Goal: Task Accomplishment & Management: Complete application form

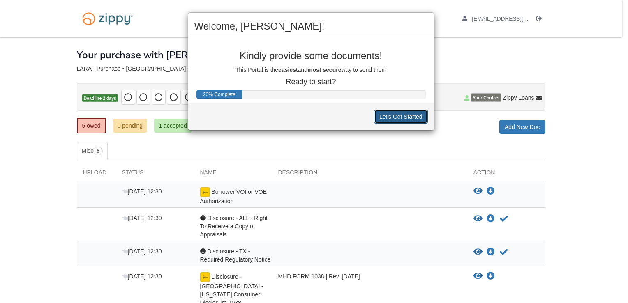
click at [406, 116] on button "Let's Get Started" at bounding box center [401, 117] width 54 height 14
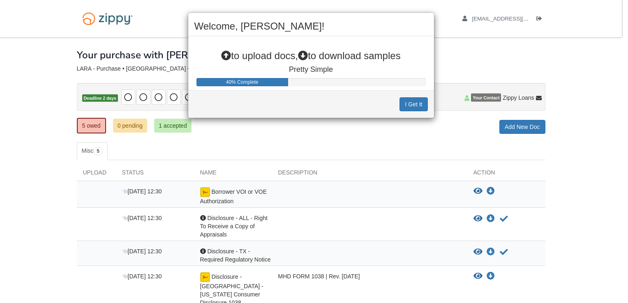
click at [475, 188] on div "Welcome, RAQUEL! to upload docs, to download samples Pretty Simple 40% Complete…" at bounding box center [314, 151] width 628 height 303
click at [419, 103] on button "I Get It" at bounding box center [413, 104] width 28 height 14
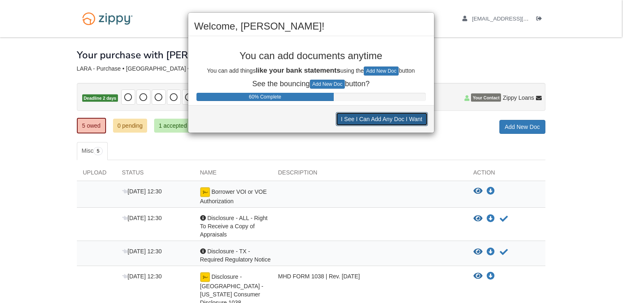
click at [408, 122] on button "I See I Can Add Any Doc I Want" at bounding box center [382, 119] width 92 height 14
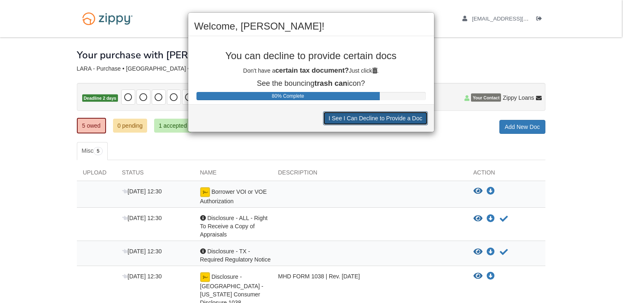
click at [408, 122] on button "I See I Can Decline to Provide a Doc" at bounding box center [375, 118] width 104 height 14
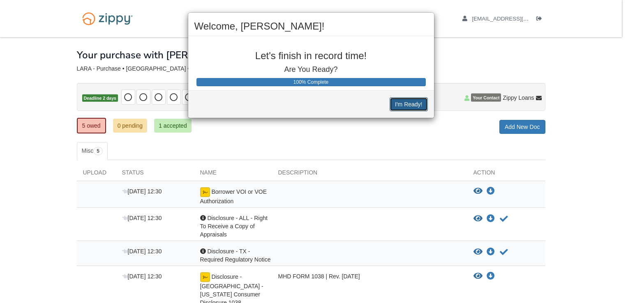
click at [414, 104] on button "I'm Ready!" at bounding box center [409, 104] width 38 height 14
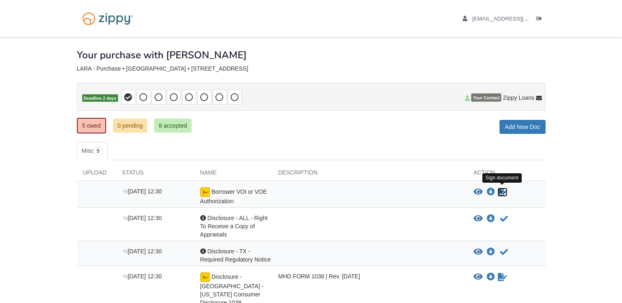
click at [505, 191] on icon "Sign Form" at bounding box center [502, 192] width 9 height 8
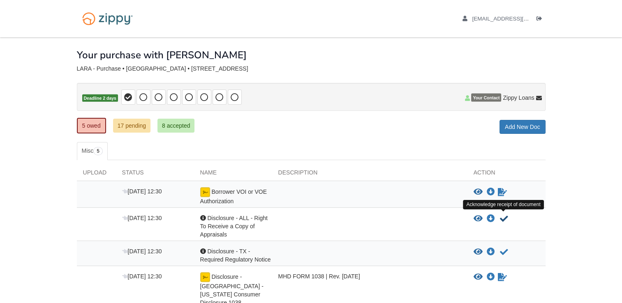
click at [503, 217] on icon "Acknowledge receipt of document" at bounding box center [504, 219] width 8 height 8
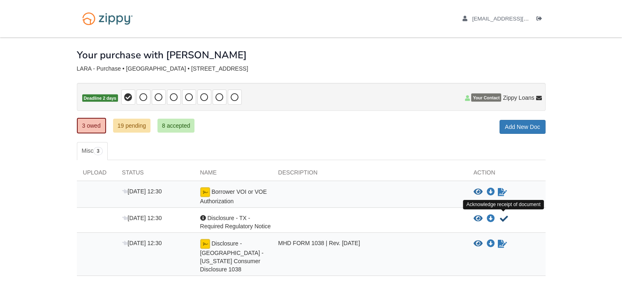
click at [505, 215] on icon "Acknowledge receipt of document" at bounding box center [504, 219] width 8 height 8
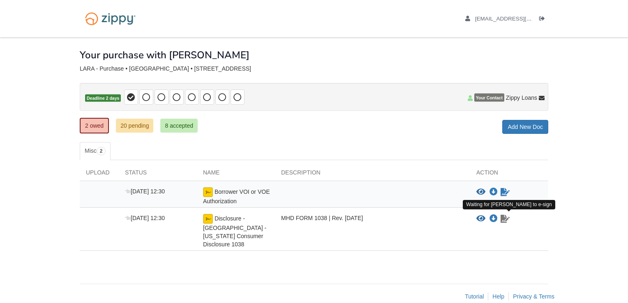
click at [502, 220] on icon "Waiting for your co-borrower to e-sign" at bounding box center [505, 219] width 9 height 8
click at [505, 220] on icon "Waiting for your co-borrower to e-sign" at bounding box center [505, 219] width 9 height 8
click at [207, 218] on img at bounding box center [208, 219] width 10 height 10
click at [493, 217] on icon "Download Disclosure - TX - Texas Consumer Disclosure 1038" at bounding box center [493, 219] width 8 height 8
click at [506, 219] on icon "Waiting for your co-borrower to e-sign" at bounding box center [505, 219] width 9 height 8
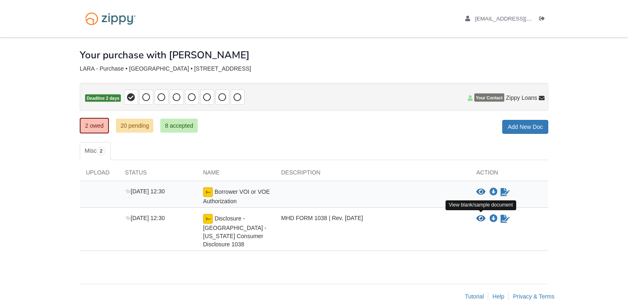
click at [480, 215] on icon "View Disclosure - TX - Texas Consumer Disclosure 1038" at bounding box center [480, 219] width 9 height 8
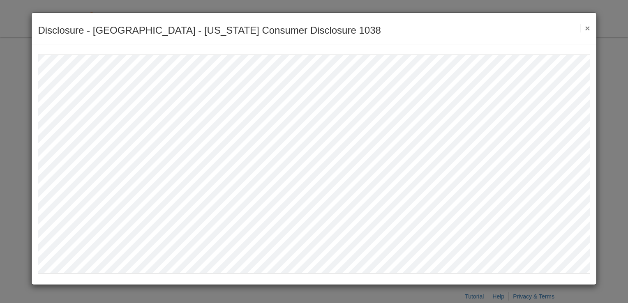
click at [591, 28] on div "Disclosure - [GEOGRAPHIC_DATA] - [US_STATE] Consumer Disclosure 1038 Save Cance…" at bounding box center [314, 29] width 564 height 32
click at [588, 27] on button "×" at bounding box center [584, 28] width 9 height 9
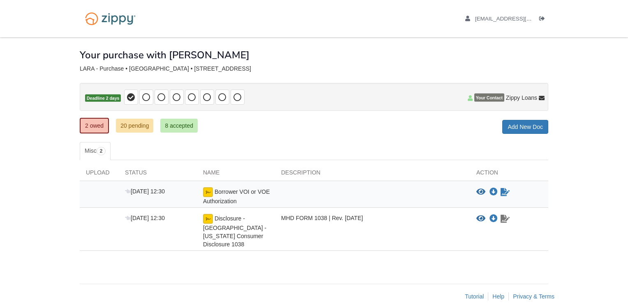
click at [509, 220] on icon "Waiting for your co-borrower to e-sign" at bounding box center [505, 219] width 9 height 8
click at [508, 192] on icon "Waiting for your co-borrower to e-sign" at bounding box center [505, 192] width 9 height 8
click at [481, 217] on icon "View Disclosure - TX - Texas Consumer Disclosure 1038" at bounding box center [480, 219] width 9 height 8
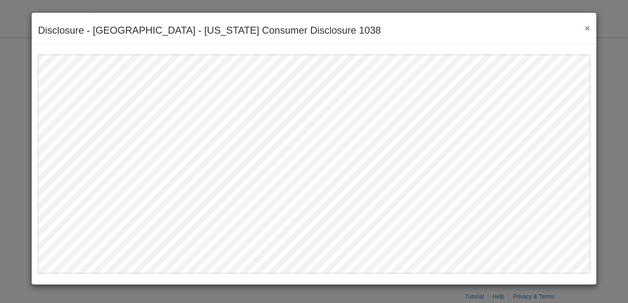
click at [588, 30] on button "×" at bounding box center [584, 28] width 9 height 9
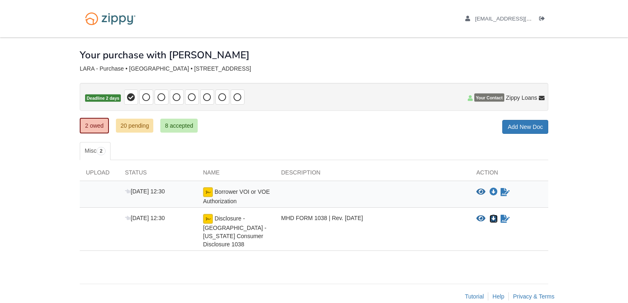
click at [492, 220] on icon "Download Disclosure - TX - Texas Consumer Disclosure 1038" at bounding box center [493, 219] width 8 height 8
click at [508, 220] on icon "Waiting for your co-borrower to e-sign" at bounding box center [505, 219] width 9 height 8
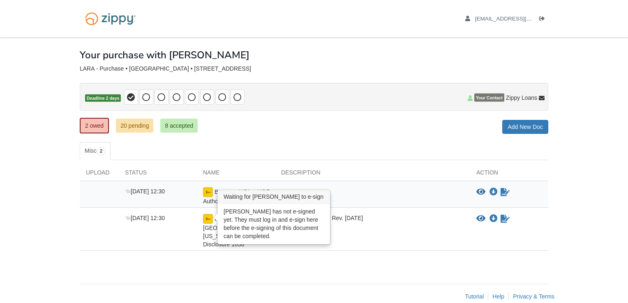
click at [212, 217] on img at bounding box center [208, 219] width 10 height 10
click at [203, 219] on img at bounding box center [208, 219] width 10 height 10
click at [209, 221] on img at bounding box center [208, 219] width 10 height 10
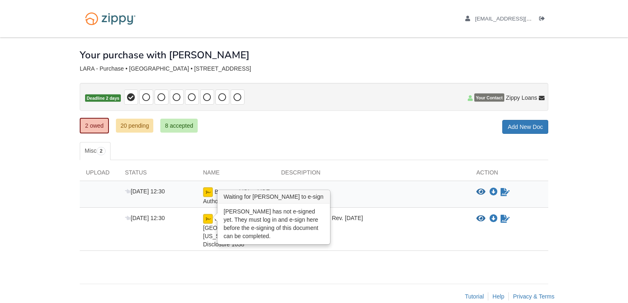
click at [209, 221] on img at bounding box center [208, 219] width 10 height 10
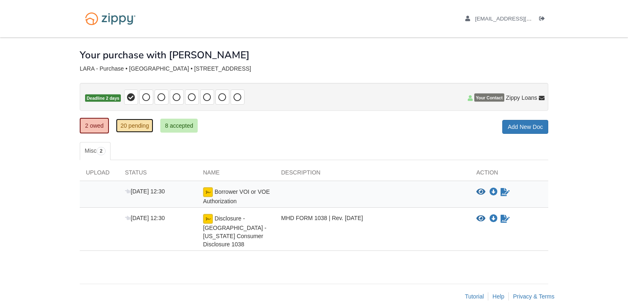
click at [141, 126] on link "20 pending" at bounding box center [134, 126] width 37 height 14
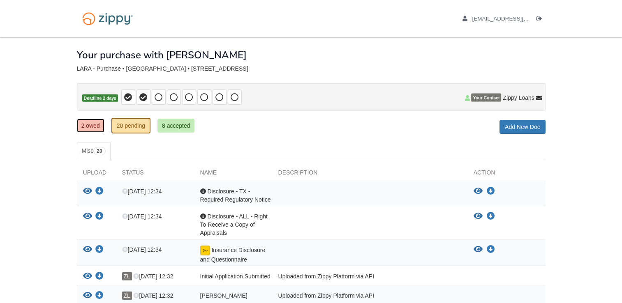
click at [89, 122] on link "2 owed" at bounding box center [91, 126] width 28 height 14
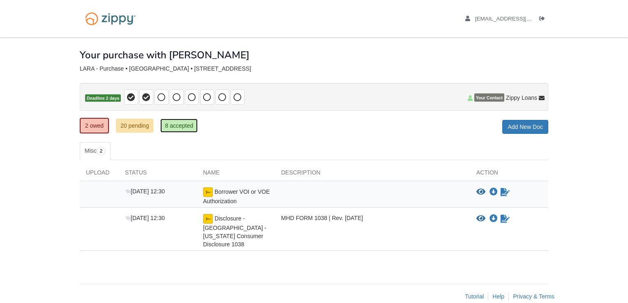
click at [188, 131] on link "8 accepted" at bounding box center [178, 126] width 37 height 14
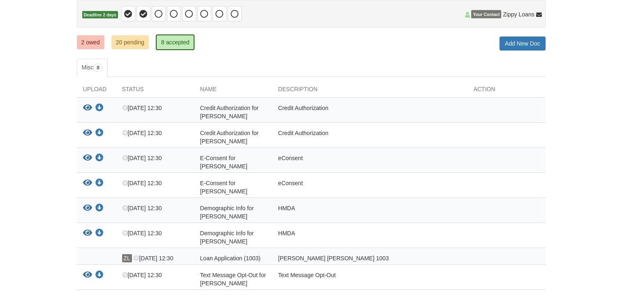
scroll to position [86, 0]
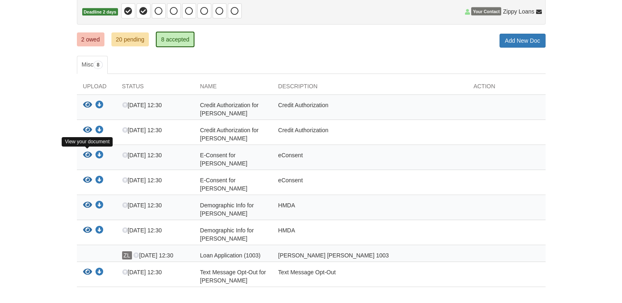
click at [87, 155] on icon "View E-Consent for SALLY barrera" at bounding box center [87, 155] width 9 height 8
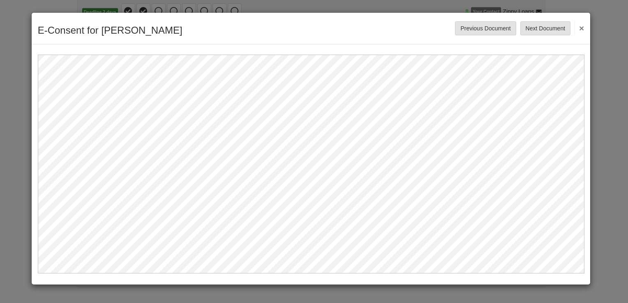
click at [580, 27] on button "×" at bounding box center [579, 28] width 9 height 15
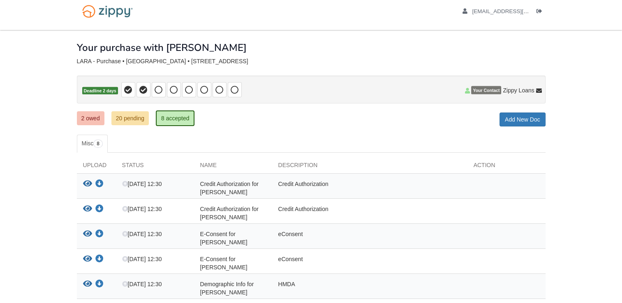
scroll to position [0, 0]
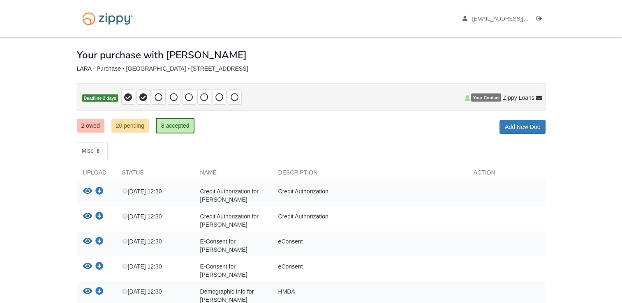
click at [270, 100] on p "Deadline 2 days" at bounding box center [311, 97] width 468 height 28
click at [540, 15] on li "Logout" at bounding box center [540, 19] width 9 height 8
click at [539, 18] on icon "Log out" at bounding box center [539, 19] width 6 height 6
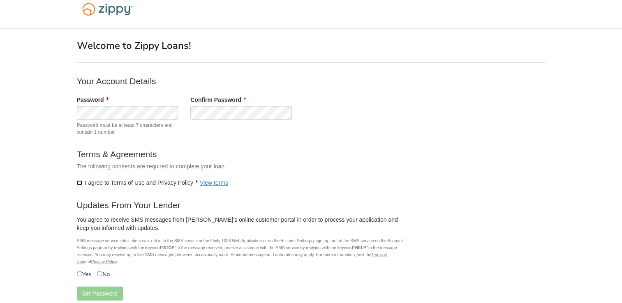
scroll to position [62, 0]
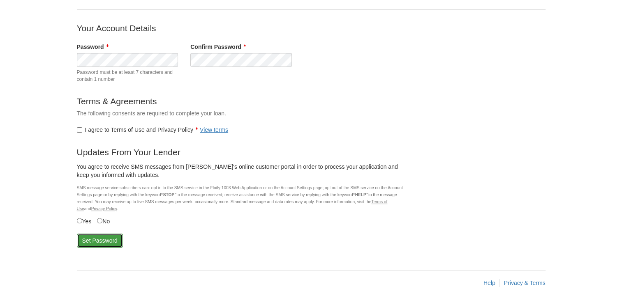
click at [104, 241] on button "Set Password" at bounding box center [100, 241] width 46 height 14
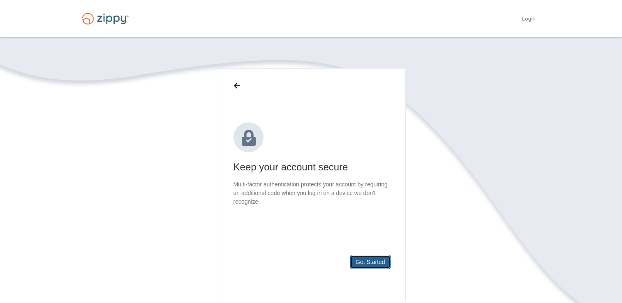
click at [378, 264] on button "Get Started" at bounding box center [370, 262] width 40 height 14
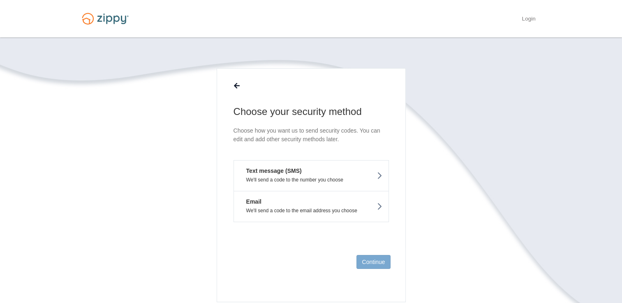
click at [348, 181] on p "We'll send a code to the number you choose" at bounding box center [311, 180] width 142 height 6
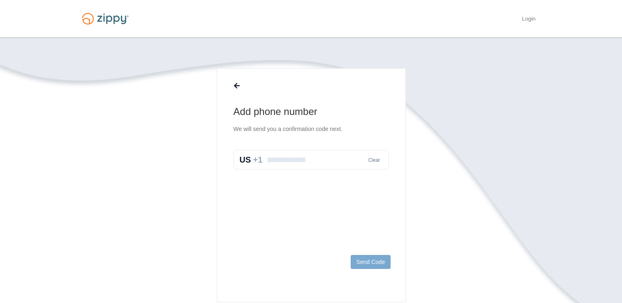
click at [312, 159] on input "text" at bounding box center [310, 160] width 155 height 20
type input "**********"
click at [380, 262] on button "Send Code" at bounding box center [370, 262] width 39 height 14
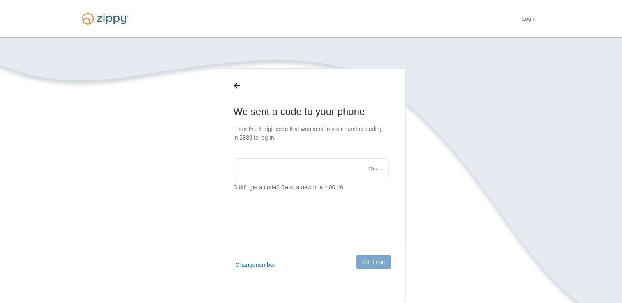
click at [276, 171] on input "text" at bounding box center [310, 169] width 155 height 20
type input "******"
click at [373, 263] on button "Continue" at bounding box center [373, 262] width 34 height 14
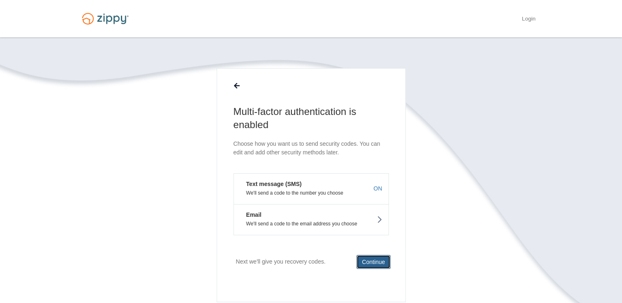
click at [373, 263] on button "Continue" at bounding box center [373, 262] width 34 height 14
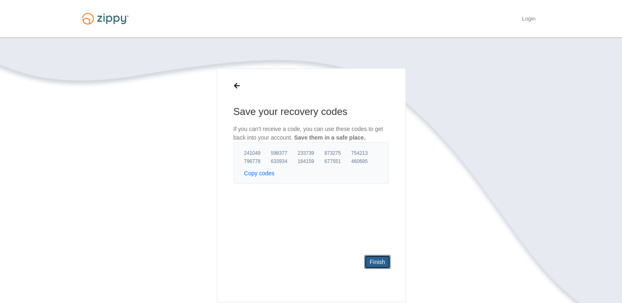
click at [373, 263] on link "Finish" at bounding box center [377, 262] width 26 height 14
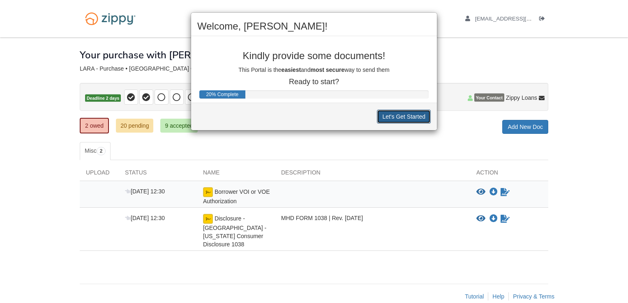
click at [400, 120] on button "Let's Get Started" at bounding box center [404, 117] width 54 height 14
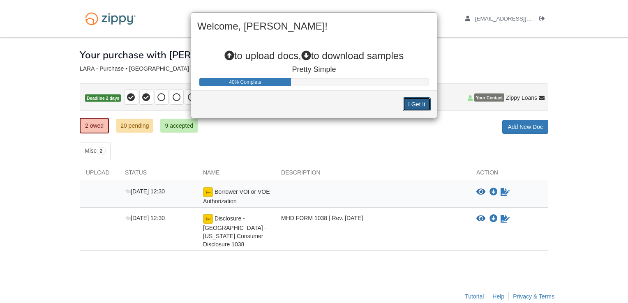
click at [416, 104] on button "I Get It" at bounding box center [417, 104] width 28 height 14
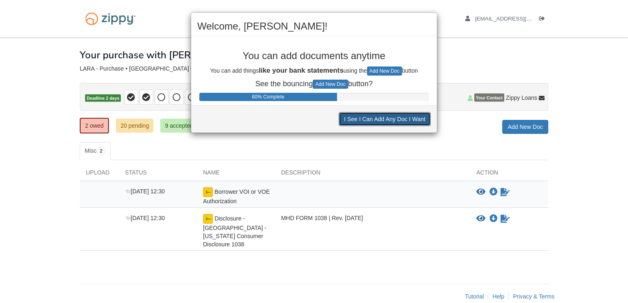
click at [398, 121] on button "I See I Can Add Any Doc I Want" at bounding box center [385, 119] width 92 height 14
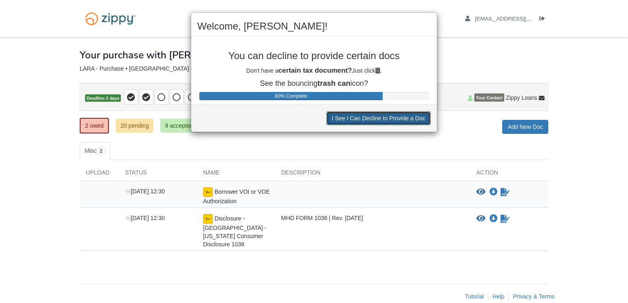
click at [398, 121] on button "I See I Can Decline to Provide a Doc" at bounding box center [378, 118] width 104 height 14
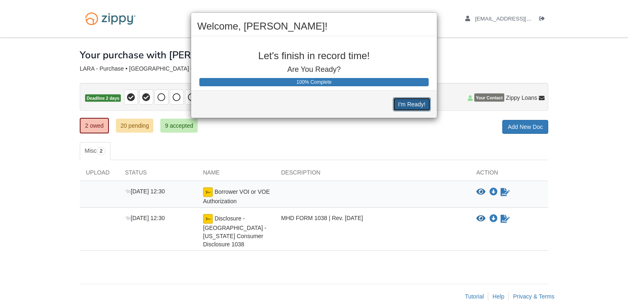
click at [407, 104] on button "I'm Ready!" at bounding box center [412, 104] width 38 height 14
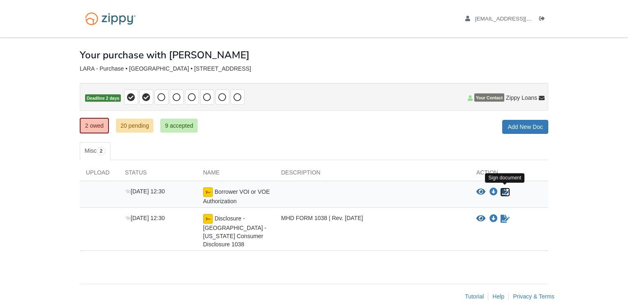
click at [503, 190] on icon "Sign Form" at bounding box center [505, 192] width 9 height 8
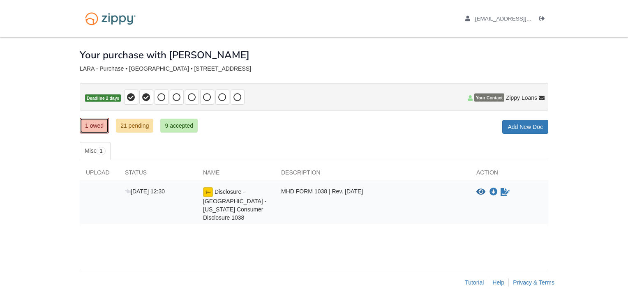
click at [93, 123] on link "1 owed" at bounding box center [94, 126] width 29 height 16
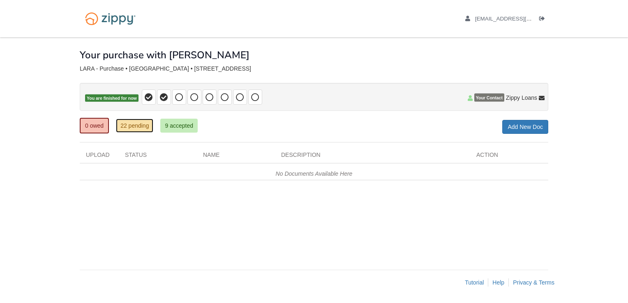
click at [140, 127] on link "22 pending" at bounding box center [134, 126] width 37 height 14
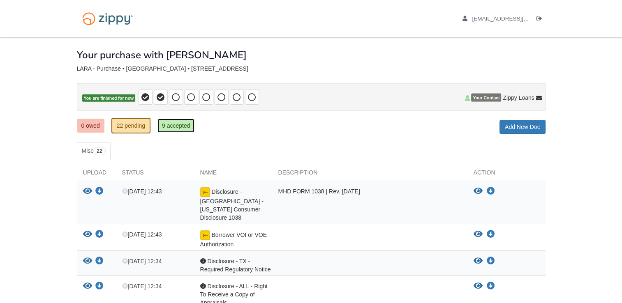
click at [190, 126] on link "9 accepted" at bounding box center [175, 126] width 37 height 14
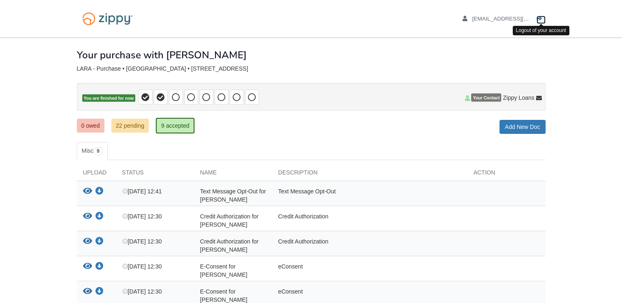
click at [540, 17] on icon "Log out" at bounding box center [539, 19] width 6 height 6
